Goal: Find contact information: Find contact information

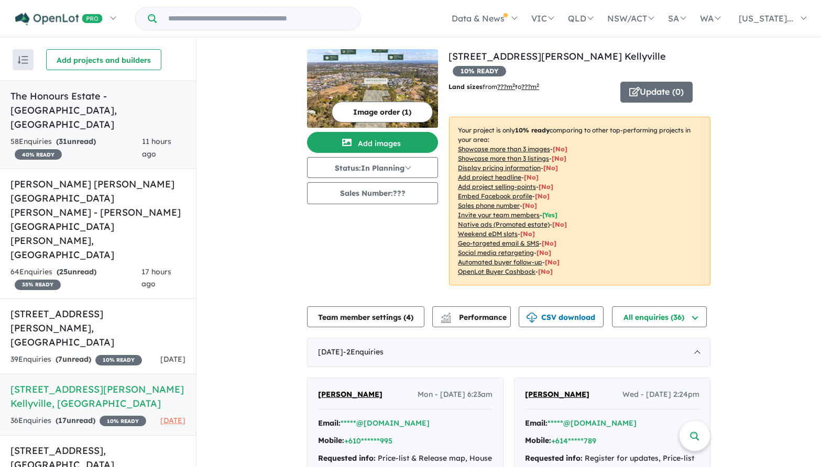
click at [109, 92] on h5 "The Honours Estate - [GEOGRAPHIC_DATA] , [GEOGRAPHIC_DATA]" at bounding box center [97, 110] width 175 height 42
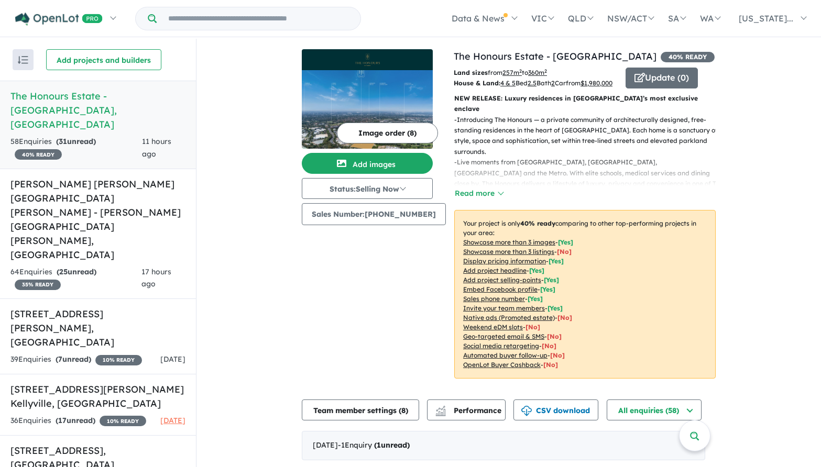
scroll to position [314, 0]
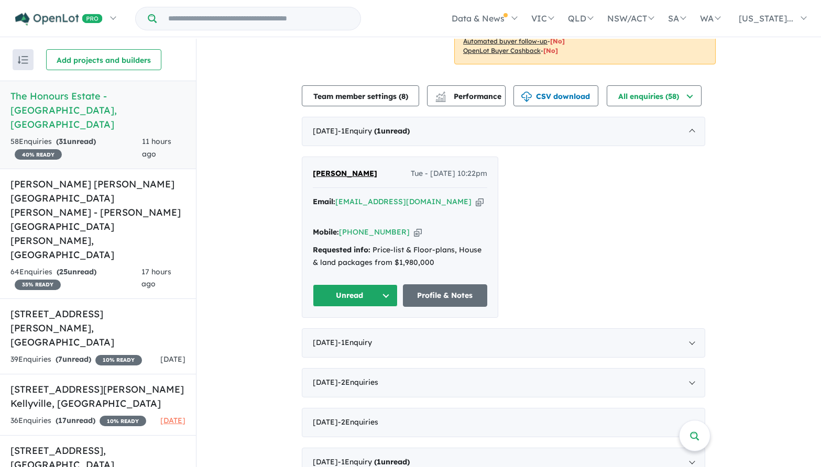
click at [335, 172] on span "[PERSON_NAME]" at bounding box center [345, 173] width 64 height 9
